Goal: Navigation & Orientation: Find specific page/section

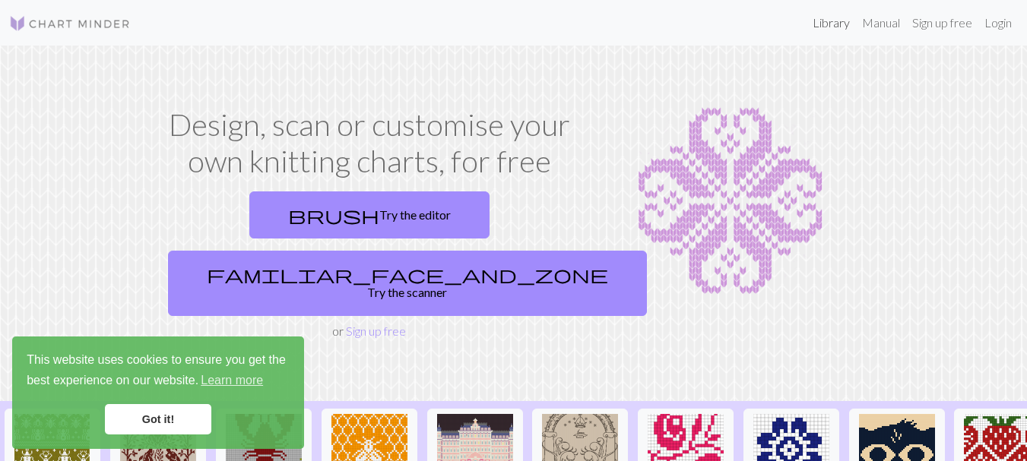
click at [832, 23] on link "Library" at bounding box center [830, 23] width 49 height 30
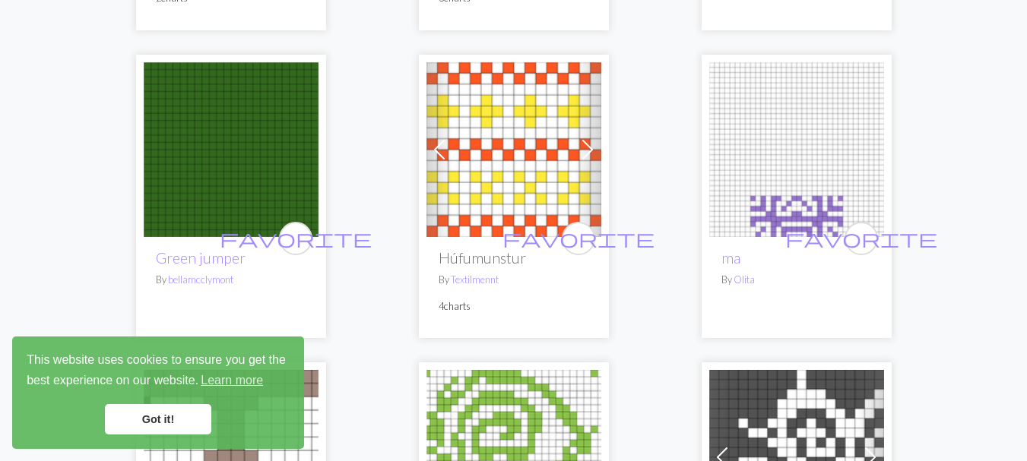
scroll to position [456, 0]
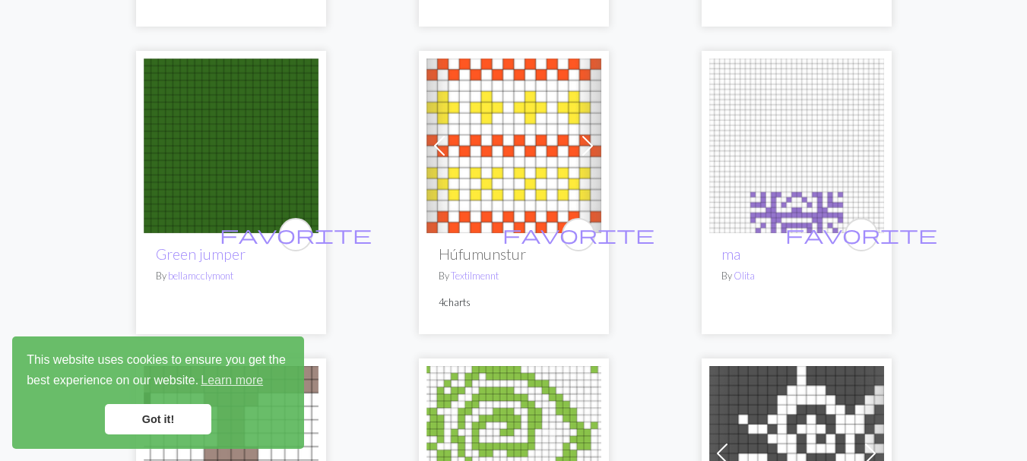
click at [514, 151] on img at bounding box center [513, 146] width 175 height 175
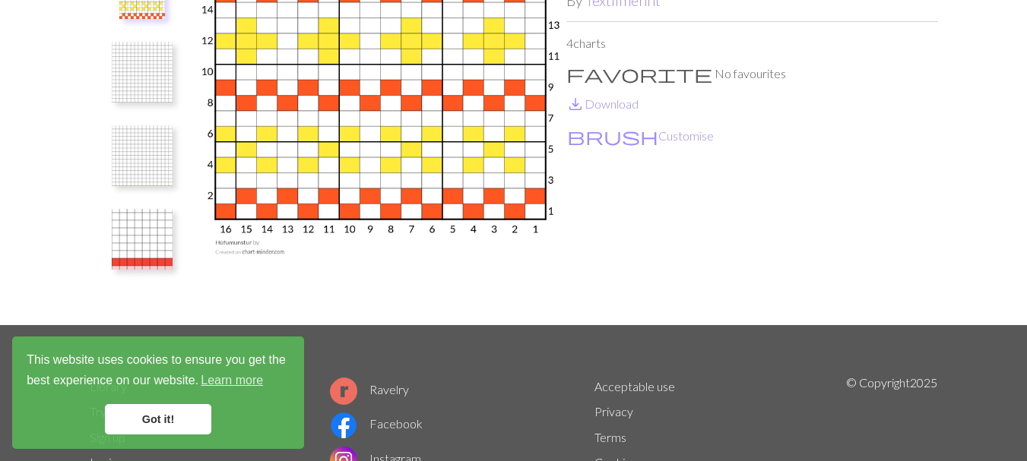
scroll to position [152, 0]
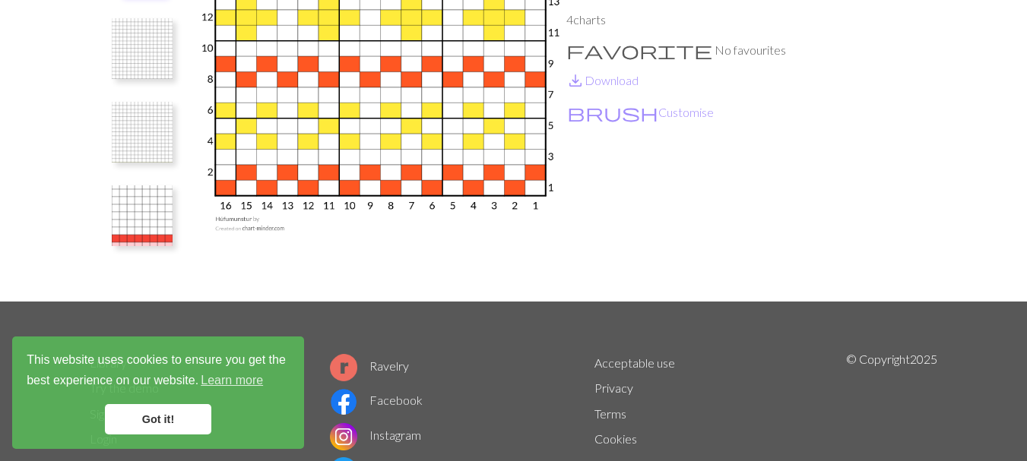
click at [131, 43] on img at bounding box center [142, 48] width 61 height 61
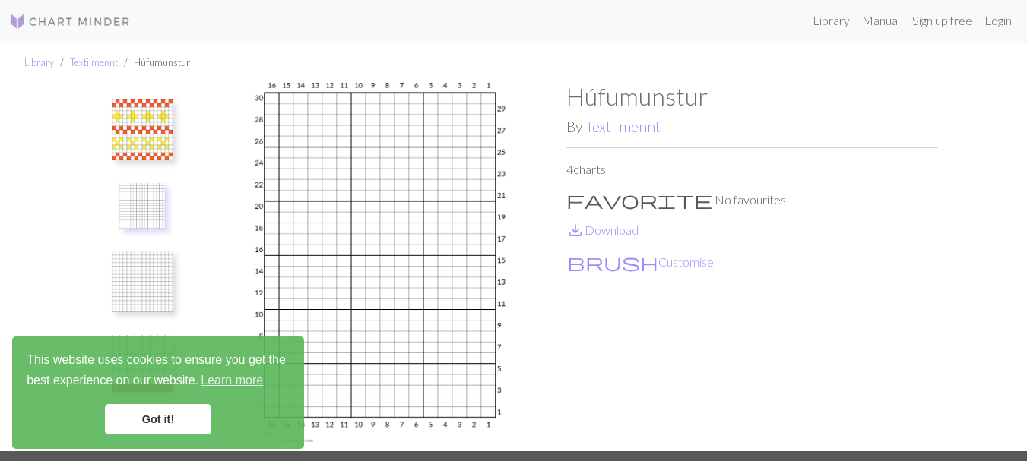
scroll to position [0, 0]
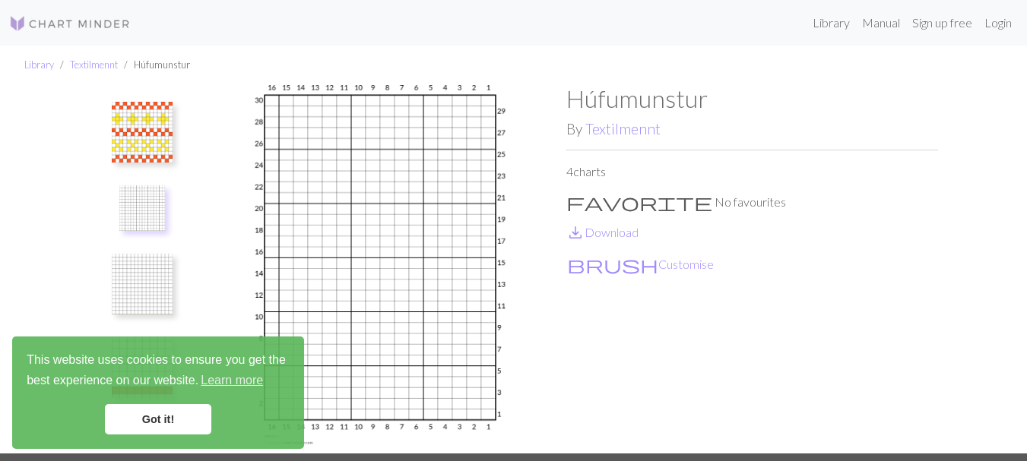
click at [146, 215] on img at bounding box center [142, 208] width 46 height 46
click at [152, 271] on img at bounding box center [142, 284] width 61 height 61
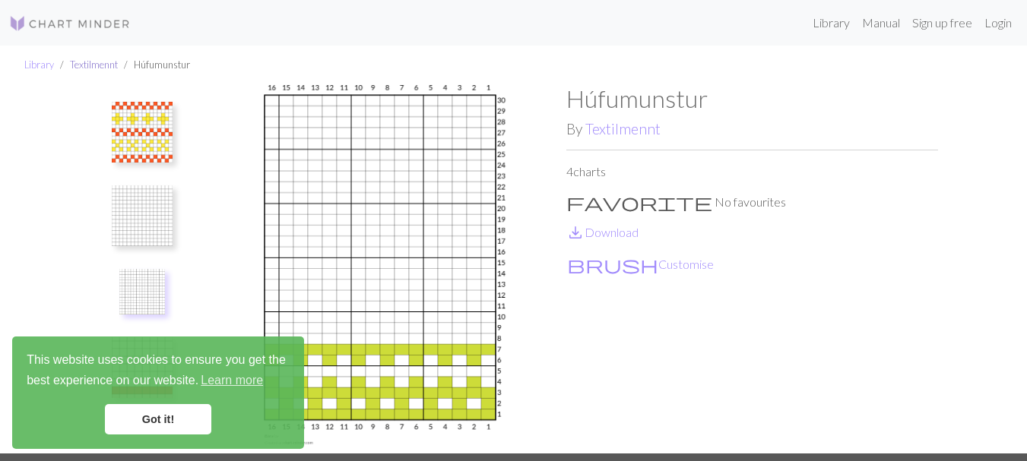
click at [90, 63] on link "Textilmennt" at bounding box center [94, 65] width 48 height 12
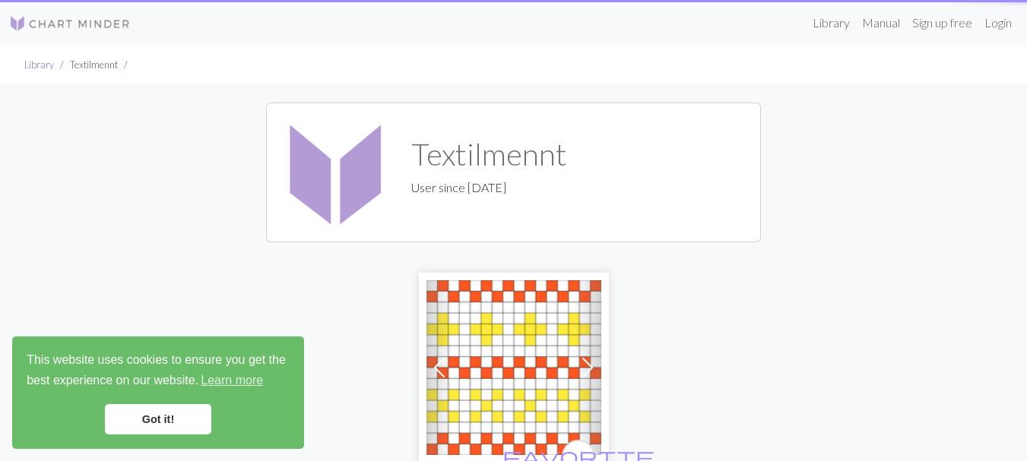
click at [40, 64] on link "Library" at bounding box center [39, 65] width 30 height 12
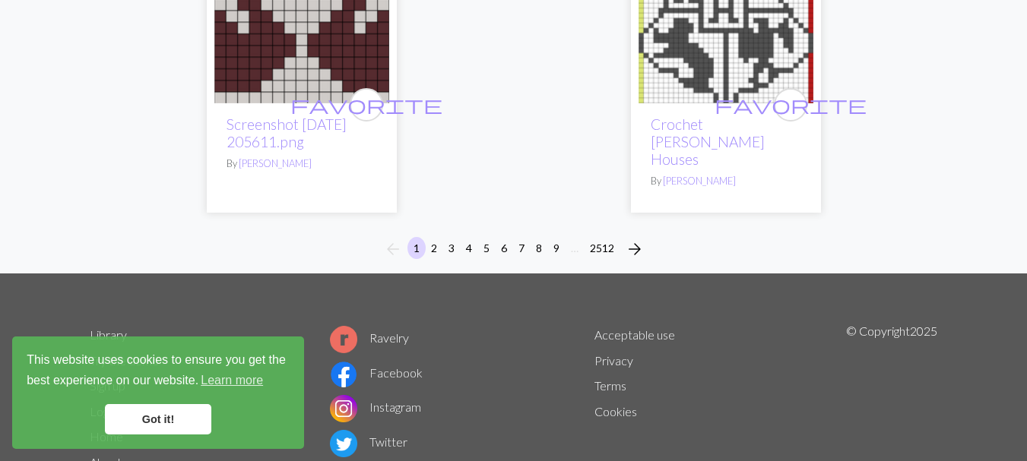
scroll to position [5244, 0]
